Goal: Use online tool/utility: Utilize a website feature to perform a specific function

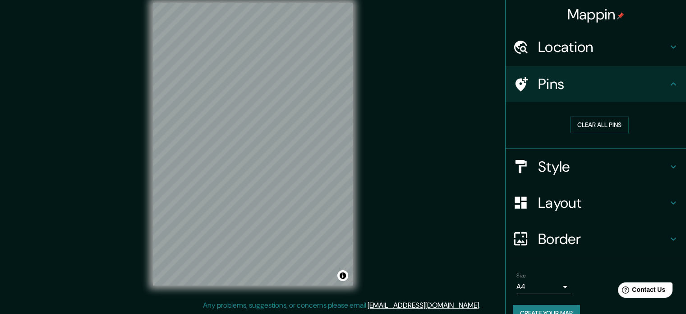
scroll to position [10, 0]
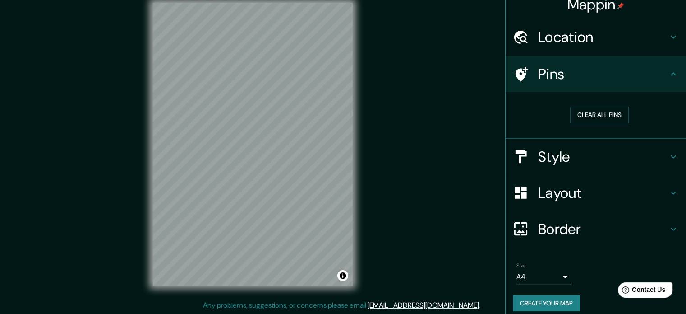
click at [645, 68] on h4 "Pins" at bounding box center [603, 74] width 130 height 18
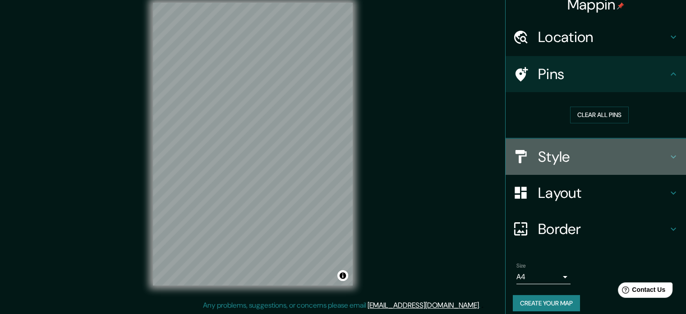
click at [628, 149] on h4 "Style" at bounding box center [603, 157] width 130 height 18
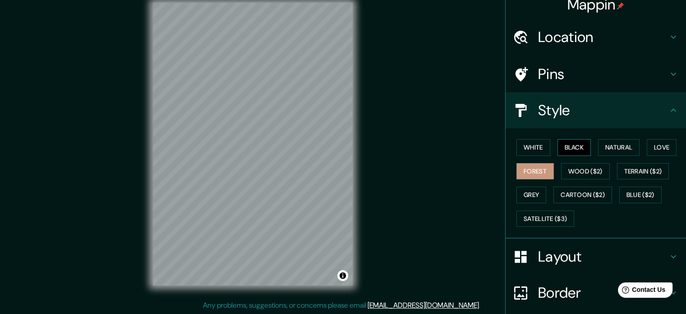
click at [567, 148] on button "Black" at bounding box center [575, 147] width 34 height 17
click at [572, 168] on button "Wood ($2)" at bounding box center [585, 171] width 49 height 17
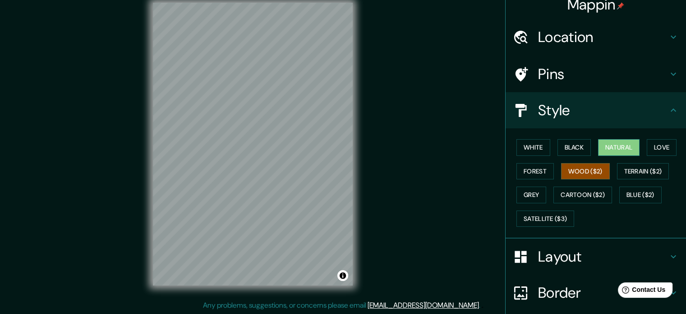
click at [615, 150] on button "Natural" at bounding box center [619, 147] width 42 height 17
click at [647, 148] on button "Love" at bounding box center [662, 147] width 30 height 17
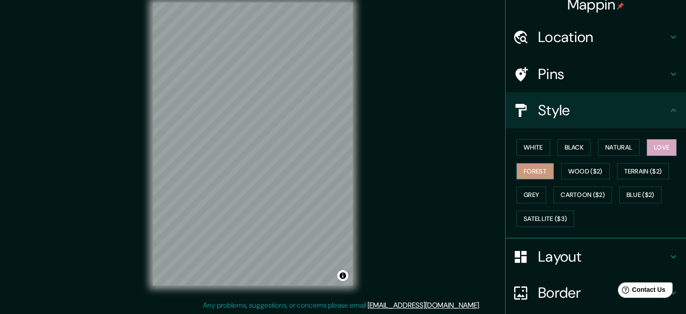
click at [531, 173] on button "Forest" at bounding box center [535, 171] width 37 height 17
click at [524, 191] on button "Grey" at bounding box center [532, 194] width 30 height 17
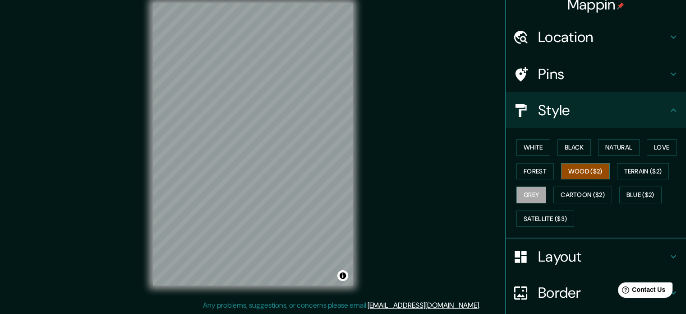
click at [570, 173] on button "Wood ($2)" at bounding box center [585, 171] width 49 height 17
click at [620, 176] on button "Terrain ($2)" at bounding box center [643, 171] width 52 height 17
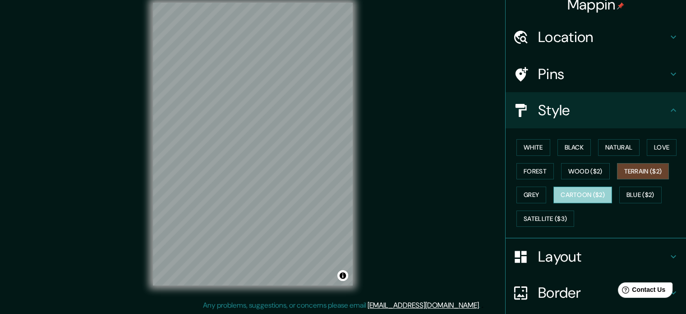
click at [593, 194] on button "Cartoon ($2)" at bounding box center [583, 194] width 59 height 17
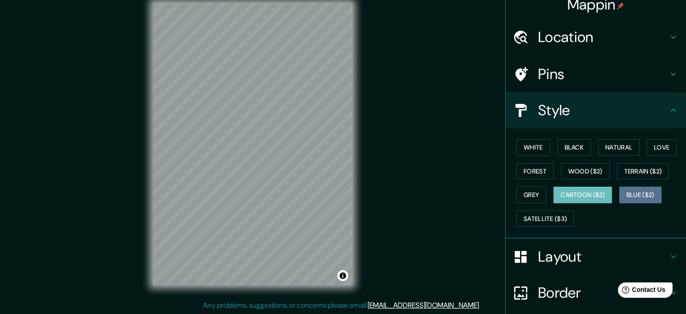
click at [625, 195] on button "Blue ($2)" at bounding box center [641, 194] width 42 height 17
click at [557, 196] on button "Cartoon ($2)" at bounding box center [583, 194] width 59 height 17
click at [528, 197] on button "Grey" at bounding box center [532, 194] width 30 height 17
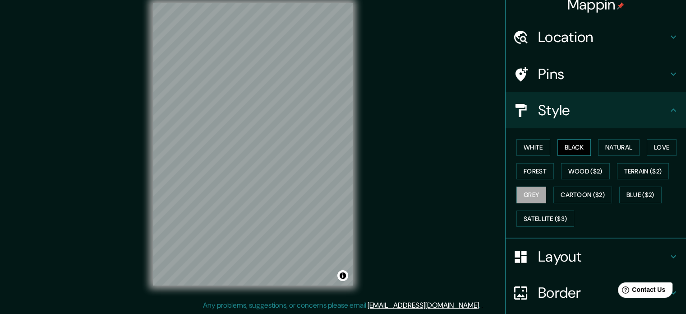
click at [563, 146] on button "Black" at bounding box center [575, 147] width 34 height 17
click at [540, 167] on button "Forest" at bounding box center [535, 171] width 37 height 17
click at [647, 150] on button "Love" at bounding box center [662, 147] width 30 height 17
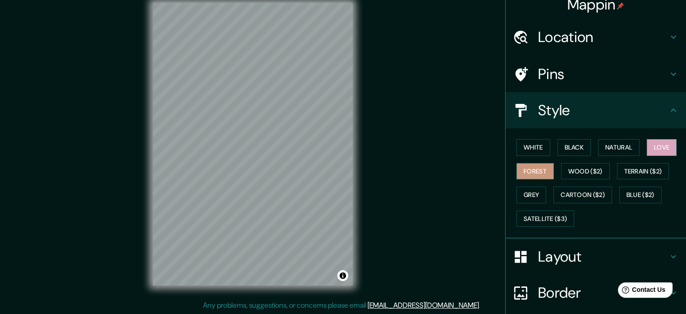
click at [527, 174] on button "Forest" at bounding box center [535, 171] width 37 height 17
